Goal: Task Accomplishment & Management: Manage account settings

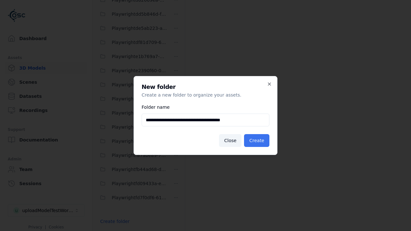
type input "**********"
click at [258, 141] on button "Create" at bounding box center [256, 140] width 25 height 13
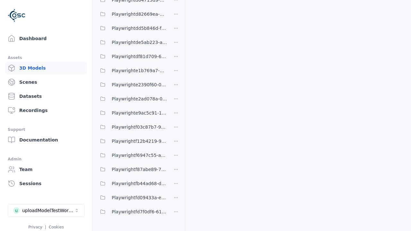
scroll to position [394, 0]
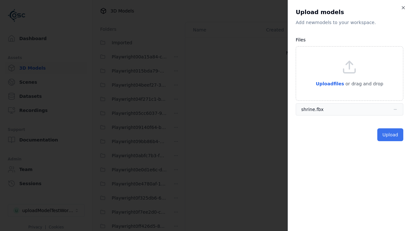
click at [391, 135] on button "Upload" at bounding box center [391, 135] width 26 height 13
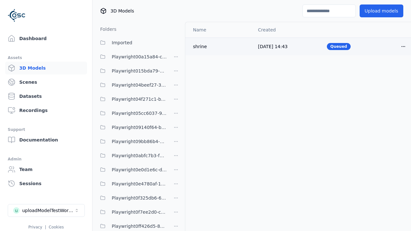
click at [404, 46] on html "Support Dashboard Assets 3D Models Scenes Datasets Recordings Support Documenta…" at bounding box center [205, 115] width 411 height 231
click at [389, 71] on div "Delete" at bounding box center [390, 71] width 38 height 10
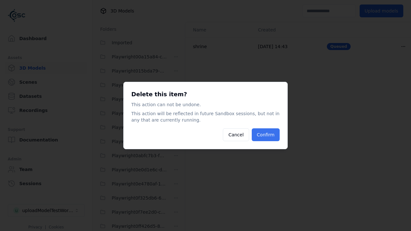
click at [267, 135] on button "Confirm" at bounding box center [266, 135] width 28 height 13
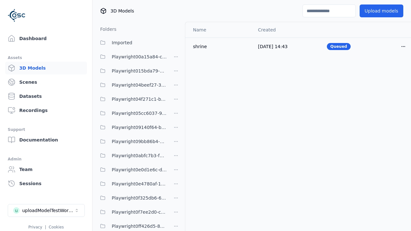
scroll to position [394, 0]
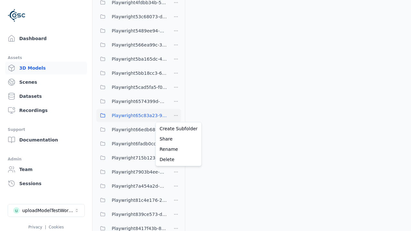
click at [176, 116] on html "Support Dashboard Assets 3D Models Scenes Datasets Recordings Support Documenta…" at bounding box center [205, 115] width 411 height 231
click at [176, 160] on div "Delete" at bounding box center [178, 160] width 43 height 10
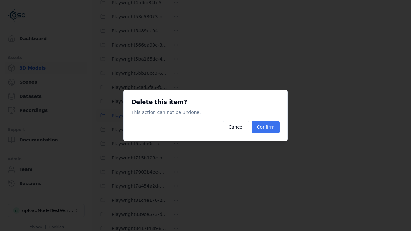
click at [267, 127] on button "Confirm" at bounding box center [266, 127] width 28 height 13
